Goal: Information Seeking & Learning: Check status

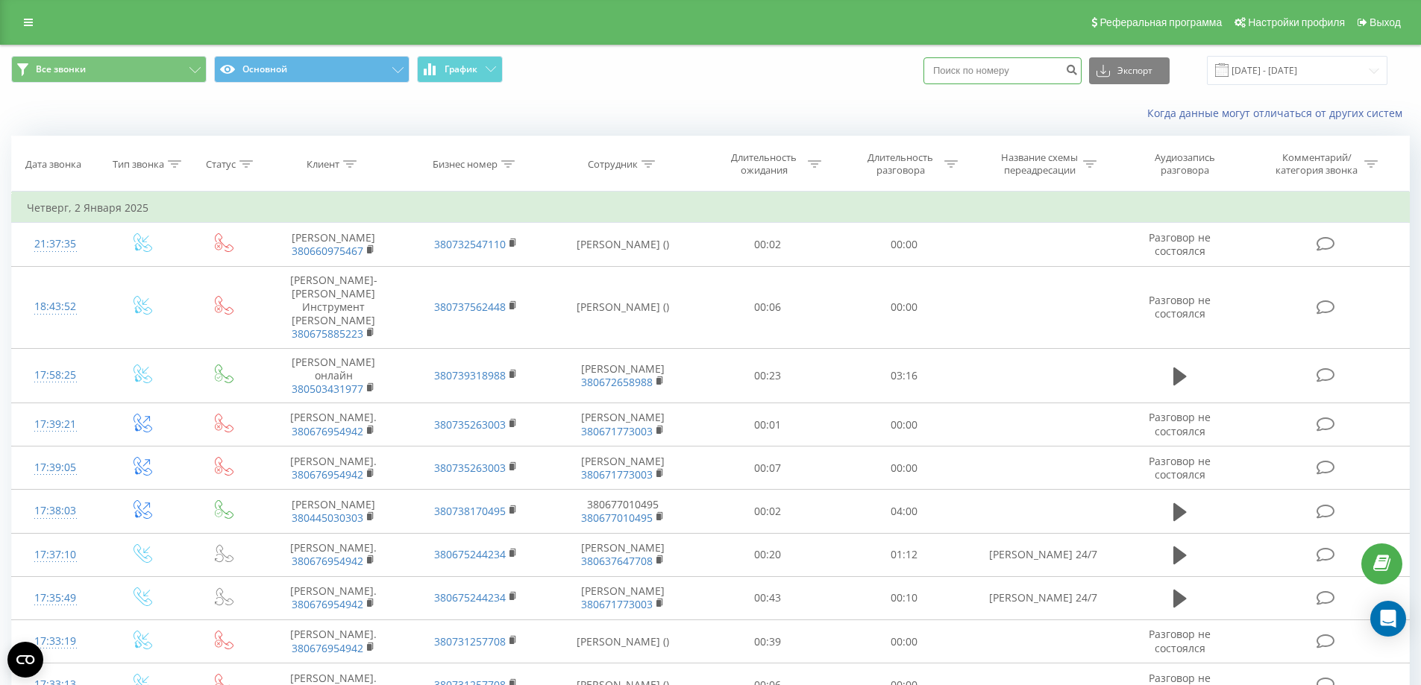
paste input "+380936470651"
click at [963, 69] on input "+380936470651" at bounding box center [1002, 70] width 158 height 27
type input "380936470651"
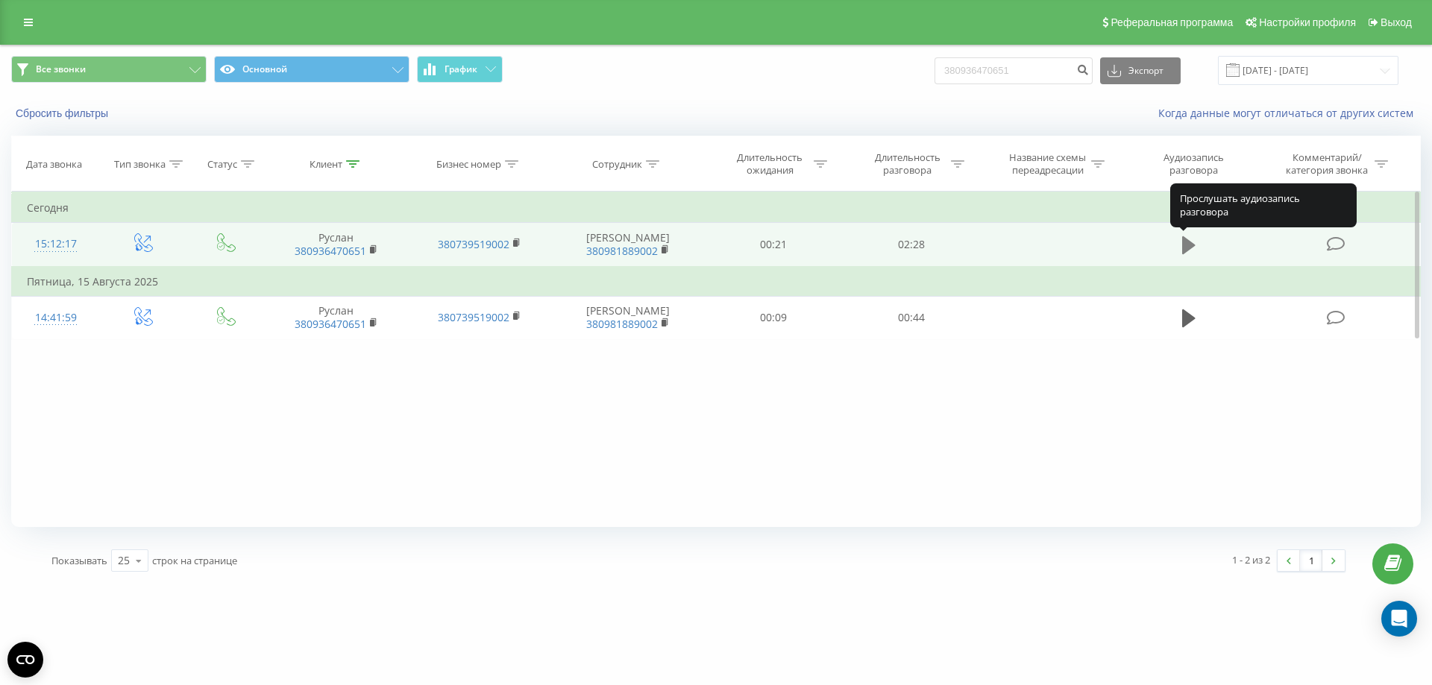
click at [1187, 241] on icon at bounding box center [1188, 245] width 13 height 18
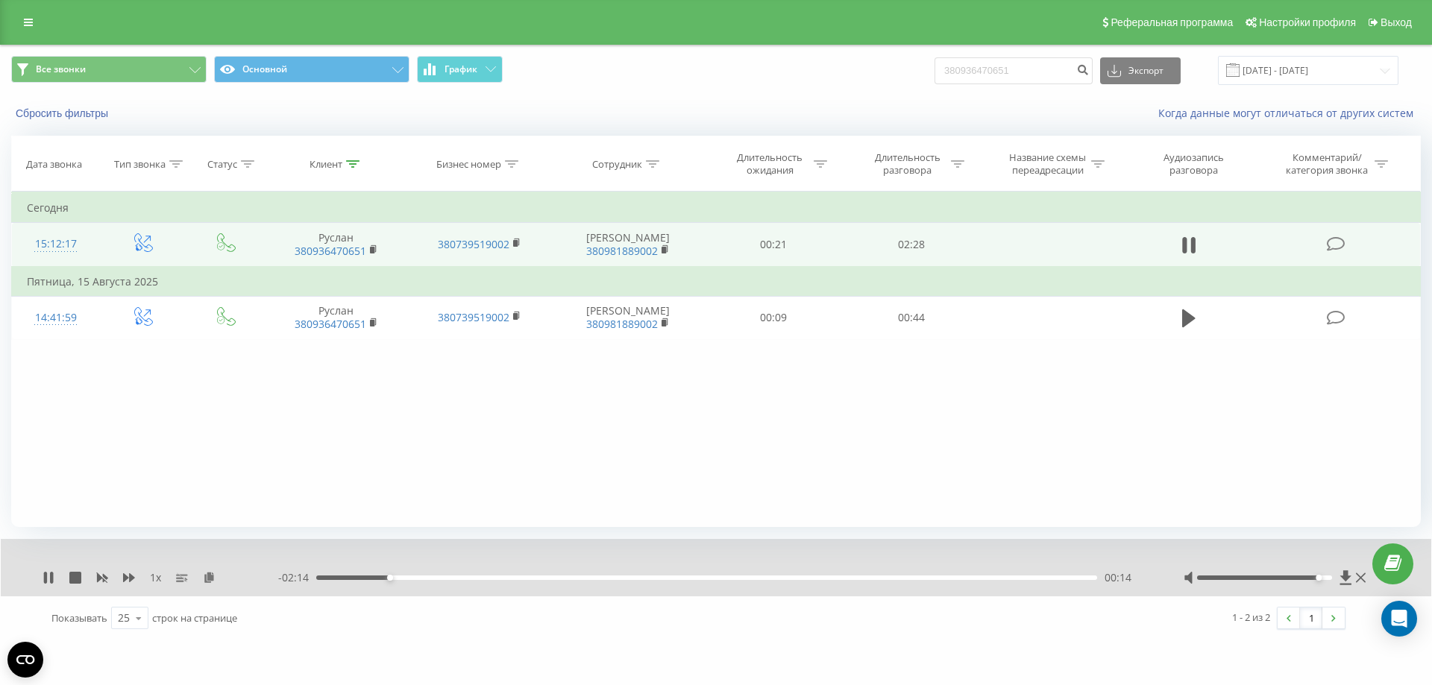
drag, startPoint x: 1263, startPoint y: 579, endPoint x: 1314, endPoint y: 579, distance: 50.7
click at [1314, 579] on div at bounding box center [1265, 578] width 136 height 4
drag, startPoint x: 1316, startPoint y: 579, endPoint x: 1328, endPoint y: 579, distance: 12.0
click at [1328, 579] on div at bounding box center [1265, 578] width 136 height 4
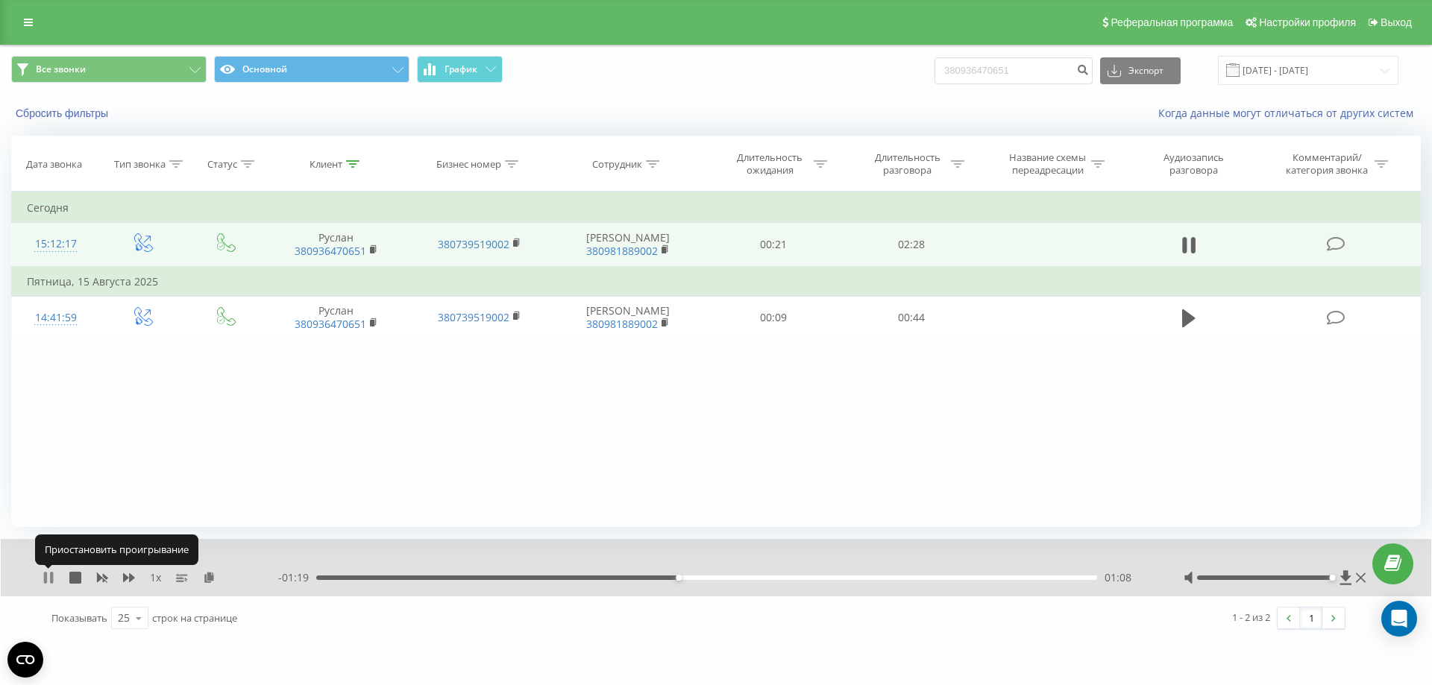
click at [48, 580] on icon at bounding box center [49, 578] width 12 height 12
click at [49, 578] on icon at bounding box center [48, 578] width 9 height 12
